Goal: Transaction & Acquisition: Purchase product/service

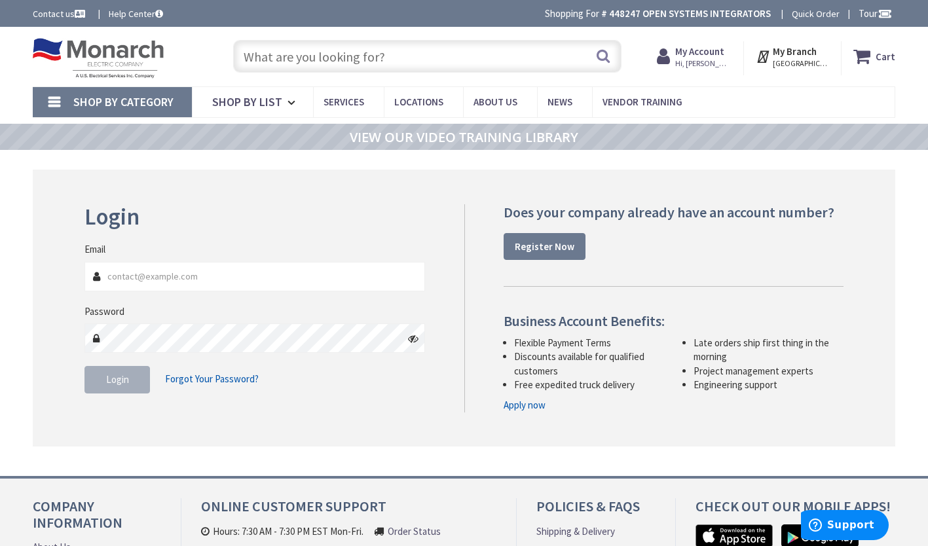
type input "[EMAIL_ADDRESS][DOMAIN_NAME]"
click at [117, 385] on span "Login" at bounding box center [117, 379] width 23 height 12
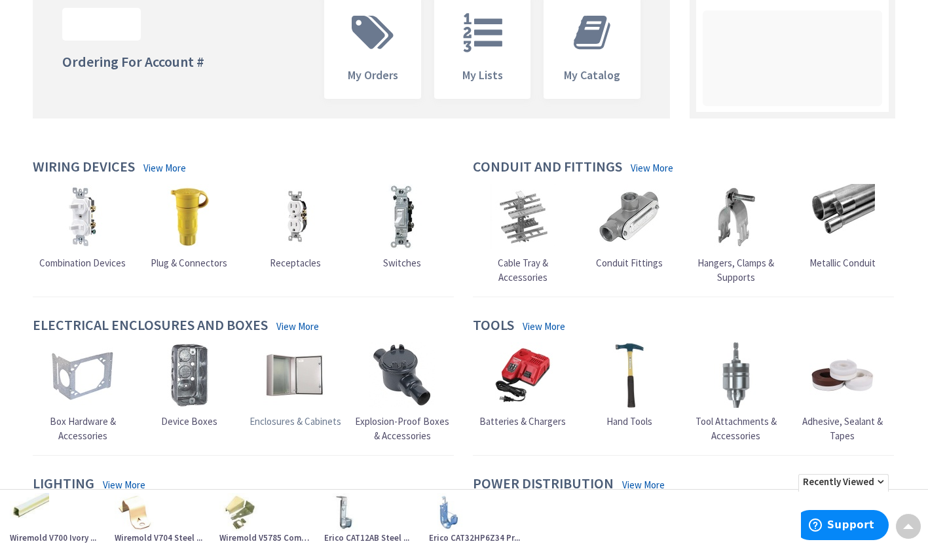
scroll to position [183, 0]
